Goal: Task Accomplishment & Management: Complete application form

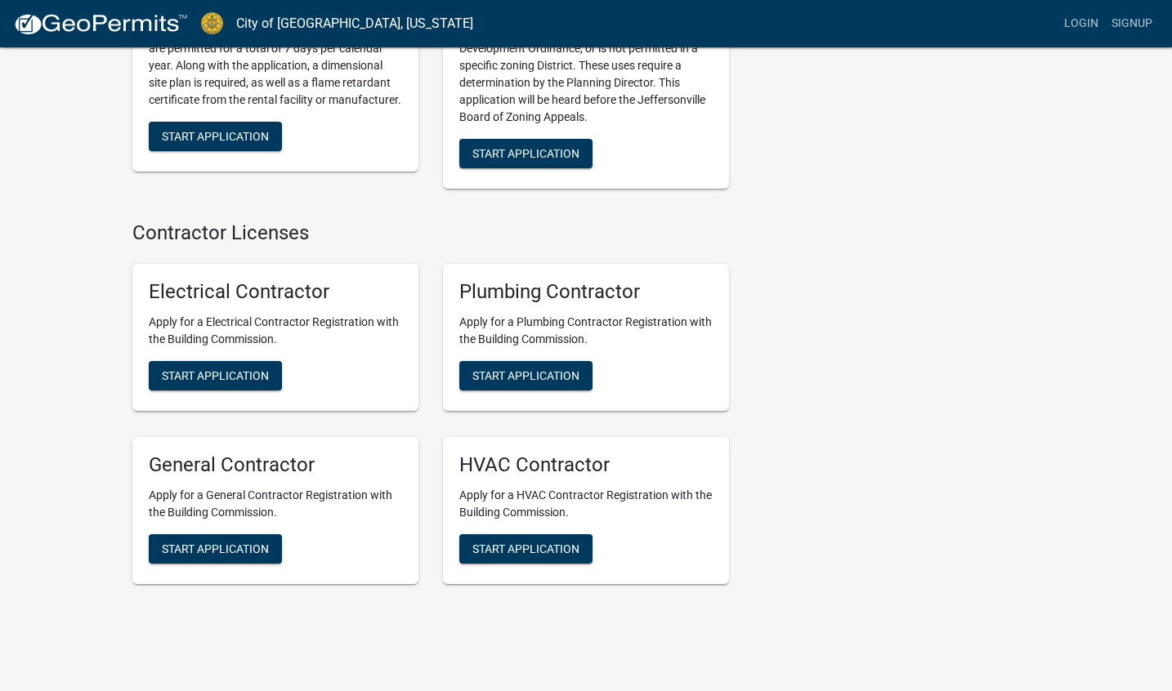
scroll to position [3285, 0]
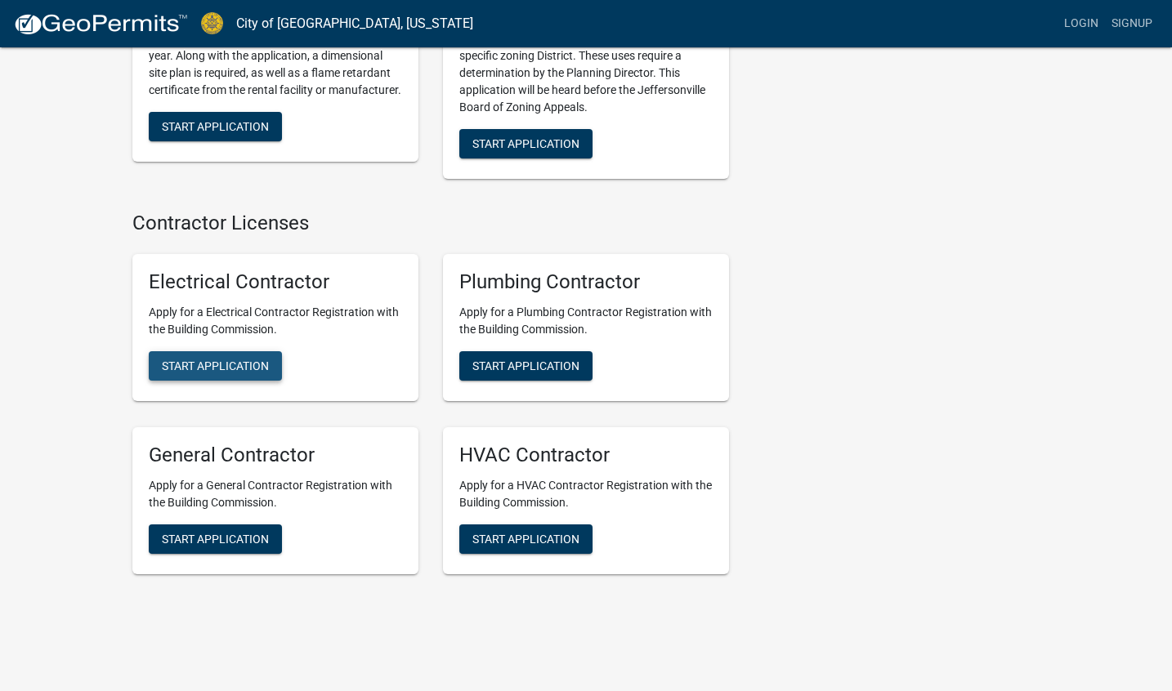
click at [233, 359] on span "Start Application" at bounding box center [215, 365] width 107 height 13
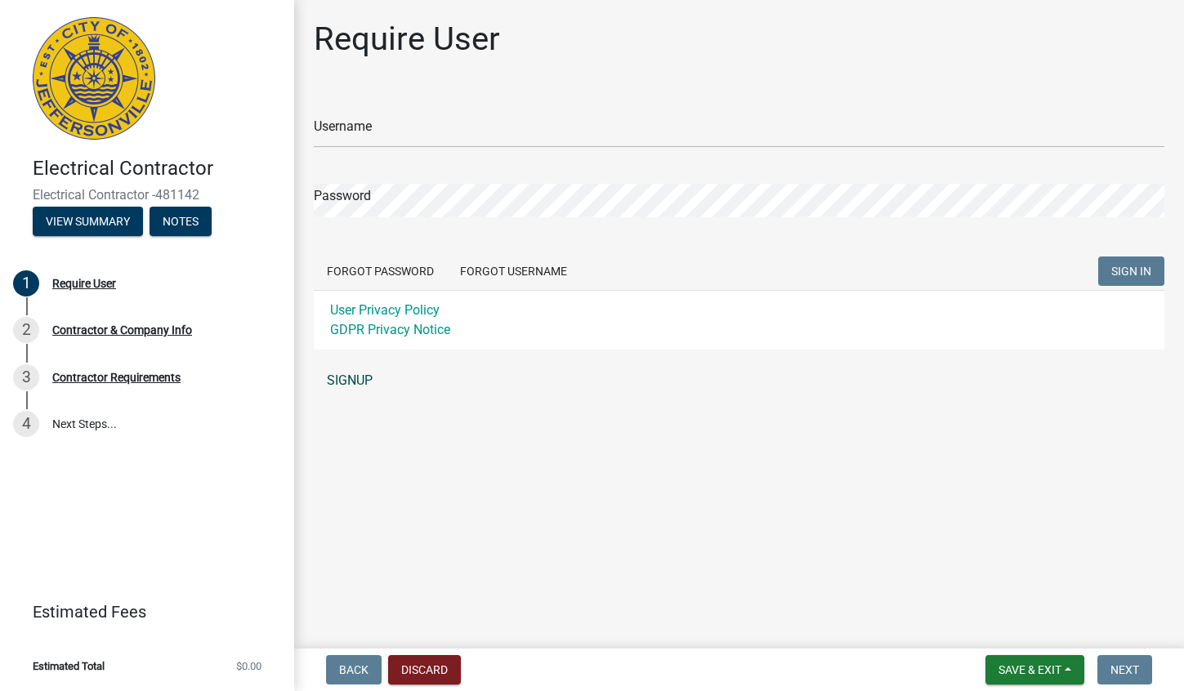
click at [355, 384] on link "SIGNUP" at bounding box center [739, 380] width 850 height 33
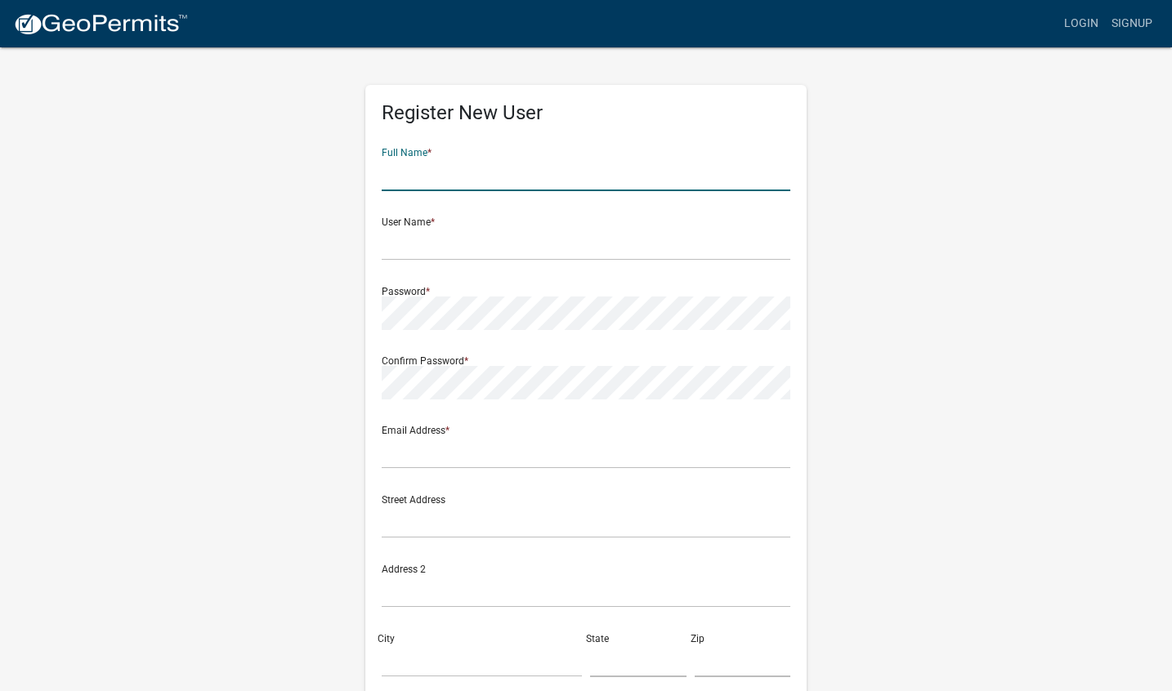
click at [484, 172] on input "text" at bounding box center [586, 174] width 408 height 33
type input "[PERSON_NAME]"
type input "cheng.wang0302@gmail.com"
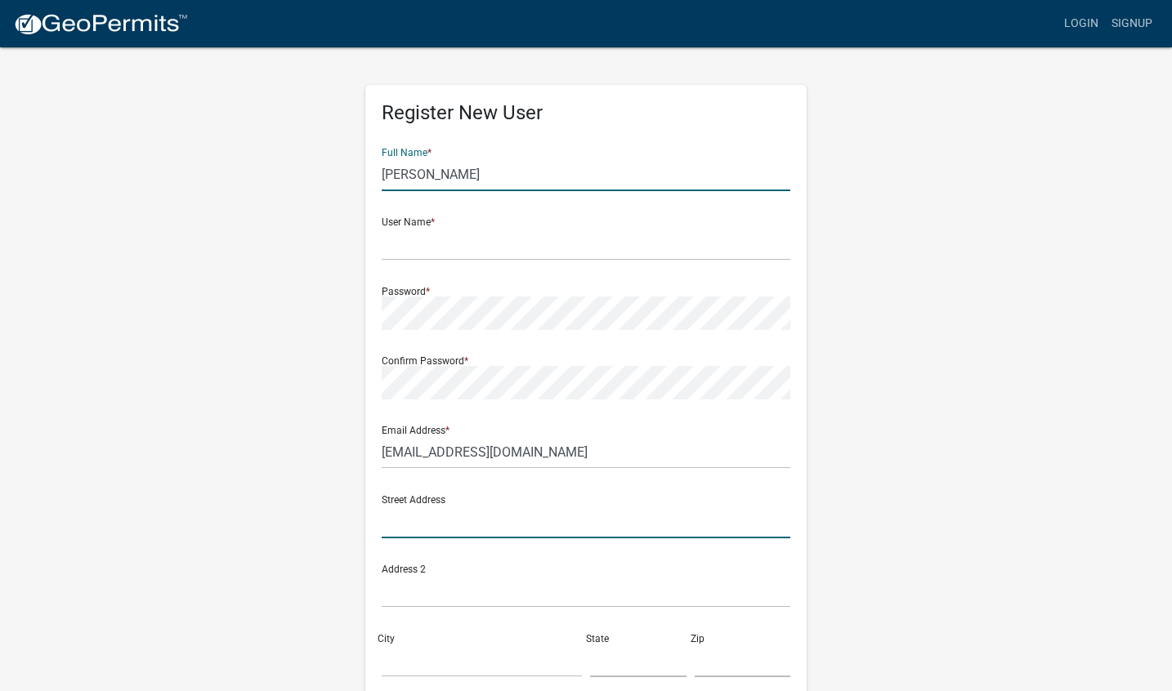
type input "[STREET_ADDRESS]"
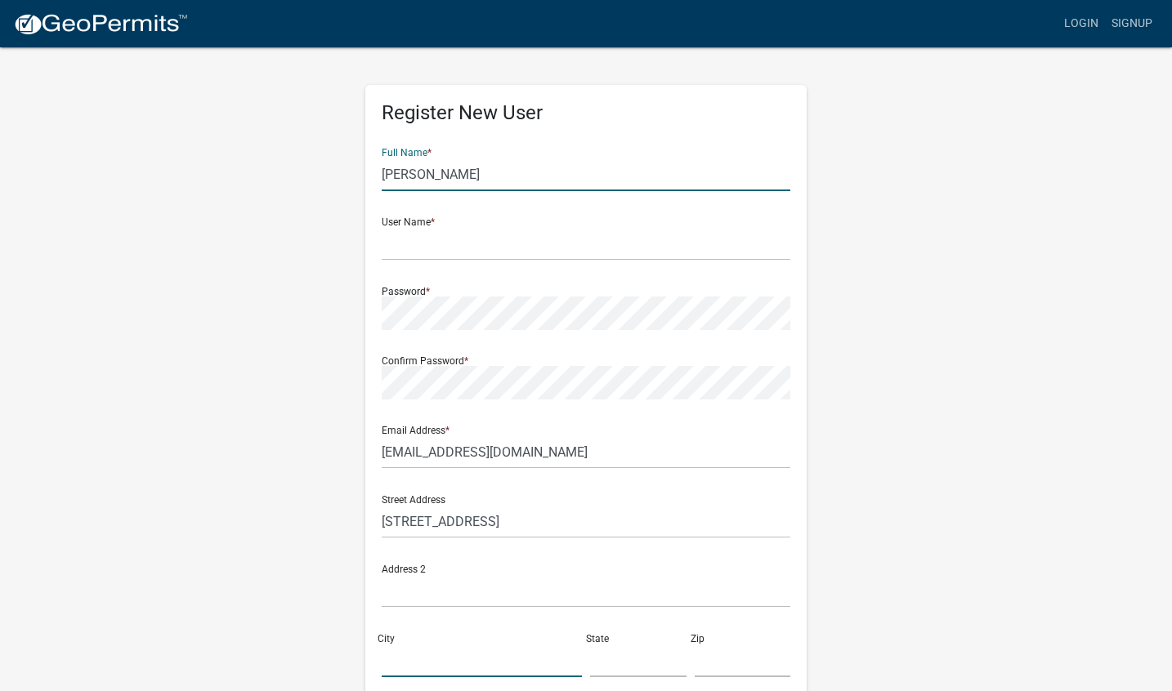
type input "Sugar Land"
type input "[US_STATE]"
type input "77479"
type input "5049091759"
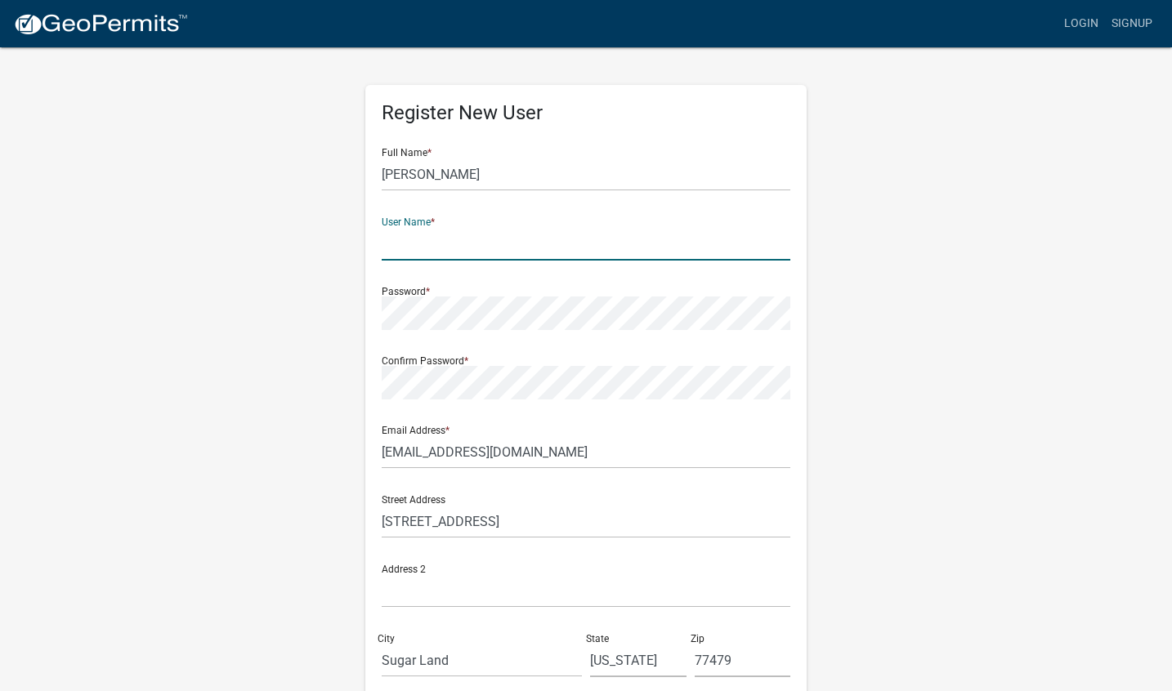
click at [493, 257] on input "text" at bounding box center [586, 243] width 408 height 33
type input "cwang"
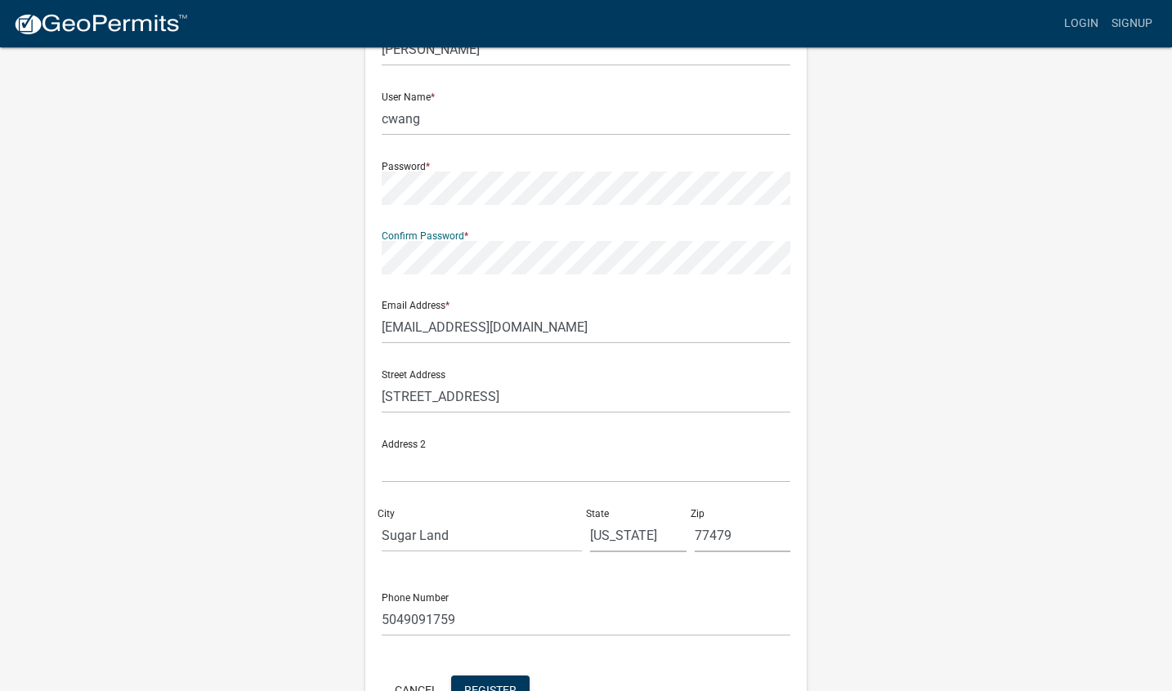
scroll to position [127, 0]
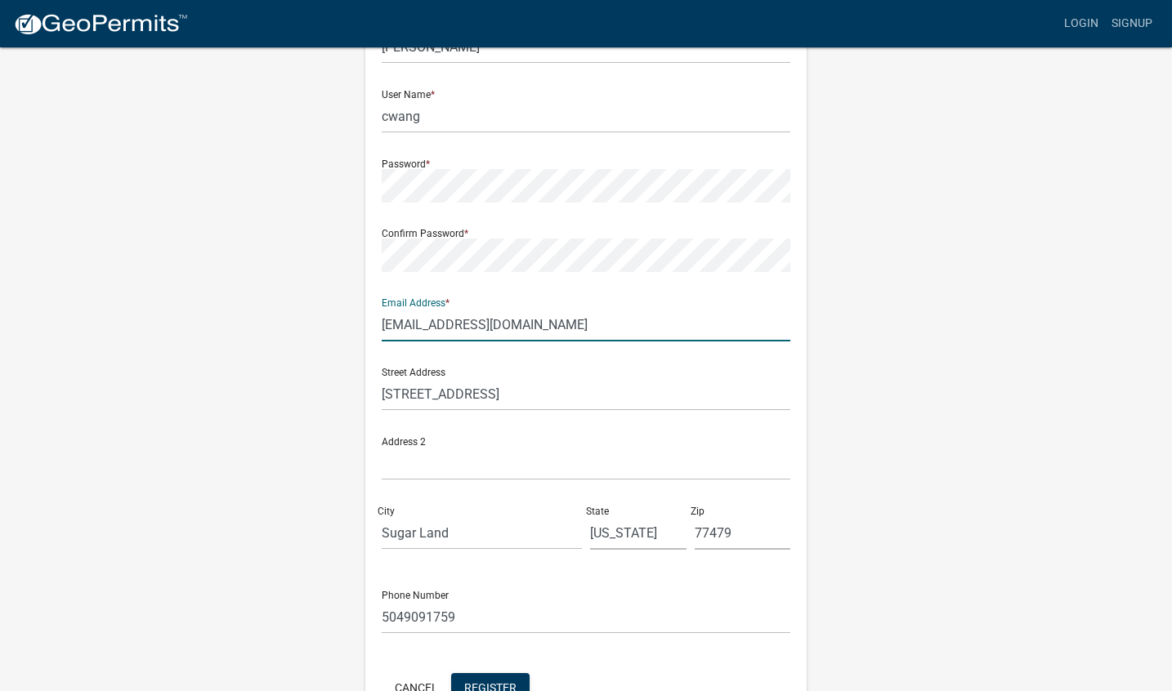
click at [570, 317] on input "cheng.wang0302@gmail.com" at bounding box center [586, 324] width 408 height 33
type input "[EMAIL_ADDRESS][DOMAIN_NAME]"
click at [240, 432] on div "Register New User Full Name * Cheng Wang User Name * cwang Password * Confirm P…" at bounding box center [585, 355] width 931 height 874
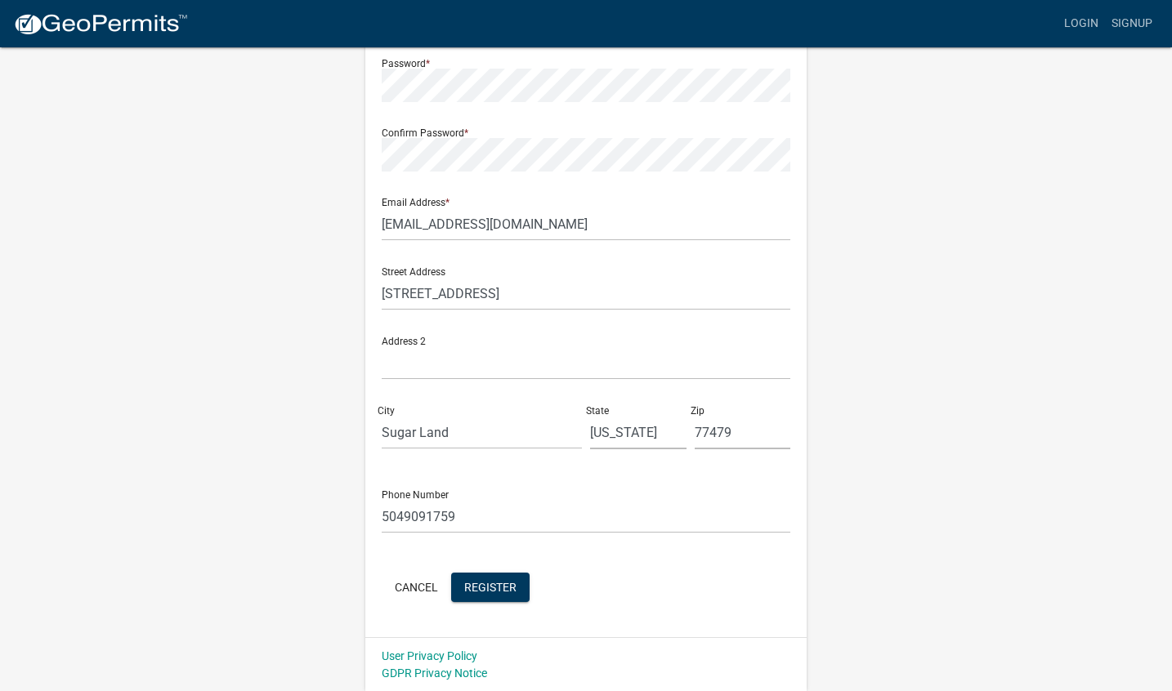
scroll to position [229, 0]
click at [475, 430] on input "Sugar Land" at bounding box center [482, 431] width 200 height 33
type input "[GEOGRAPHIC_DATA]"
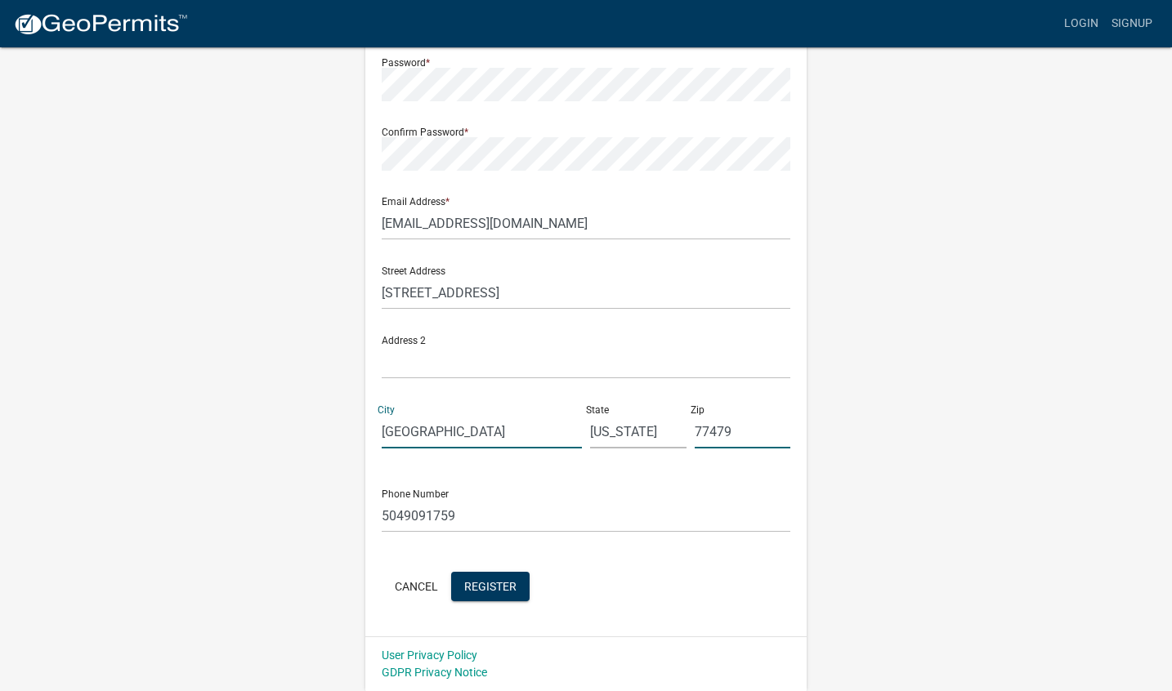
click at [744, 421] on input "77479" at bounding box center [742, 431] width 96 height 33
type input "77075"
click at [565, 565] on form "Full Name * Cheng Wang User Name * cwang Password * Confirm Password * Email Ad…" at bounding box center [586, 255] width 408 height 699
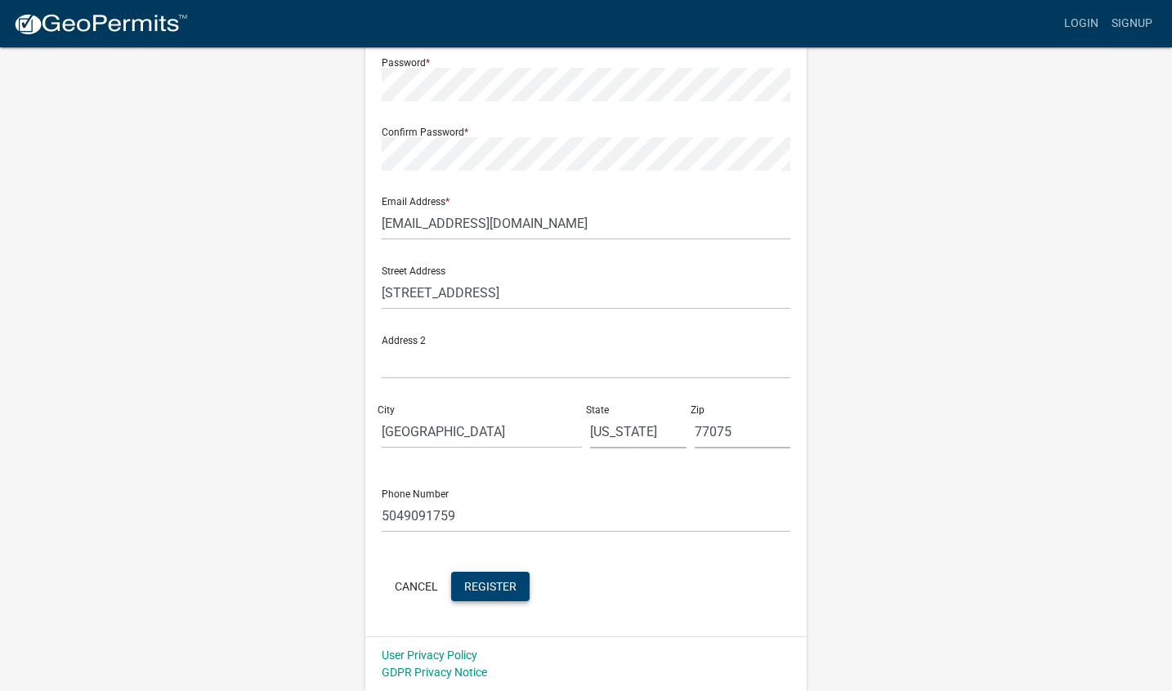
click at [510, 587] on span "Register" at bounding box center [490, 585] width 52 height 13
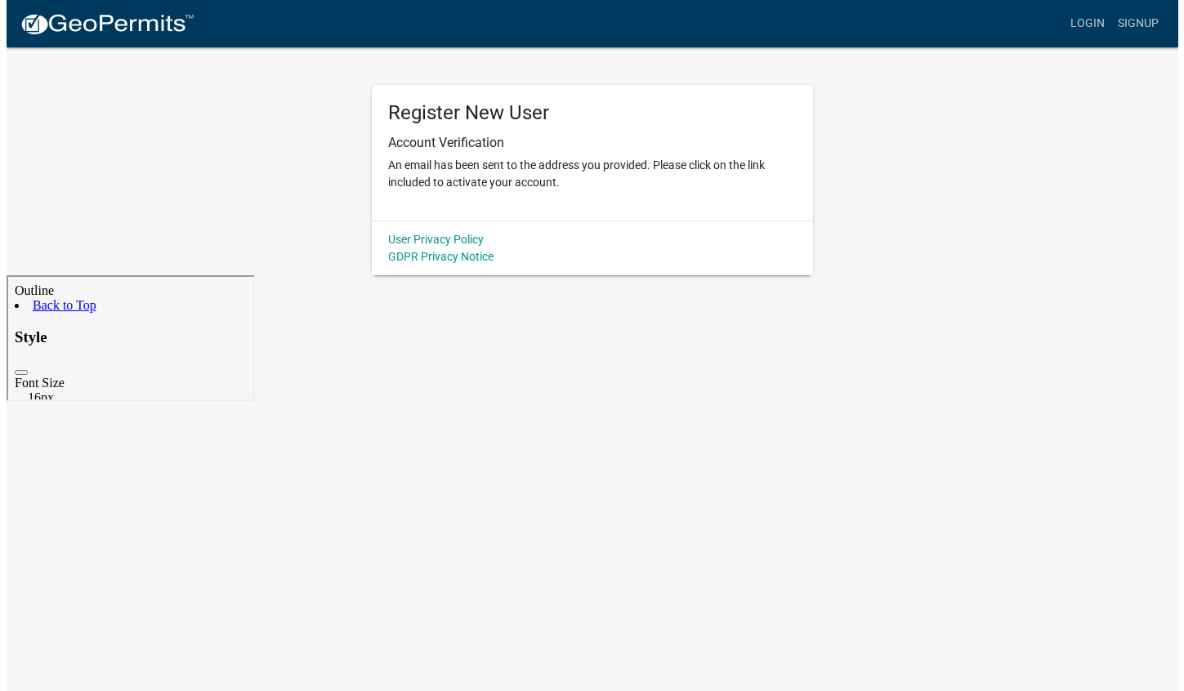
scroll to position [0, 0]
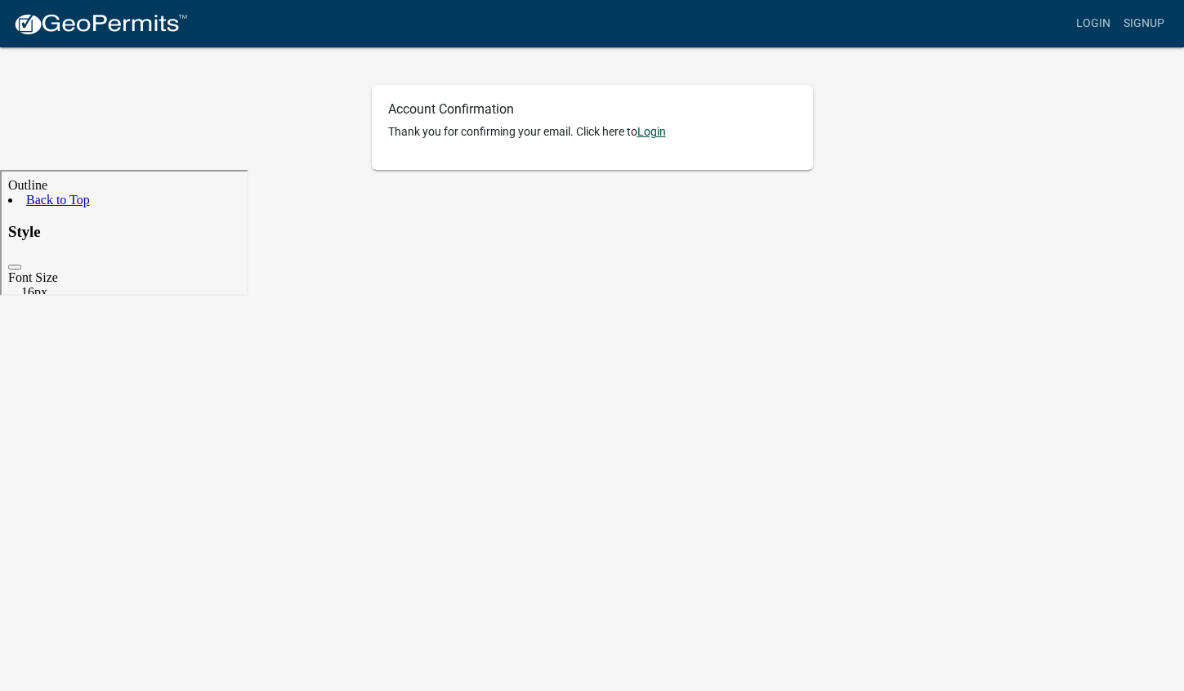
click at [648, 132] on link "Login" at bounding box center [651, 131] width 29 height 13
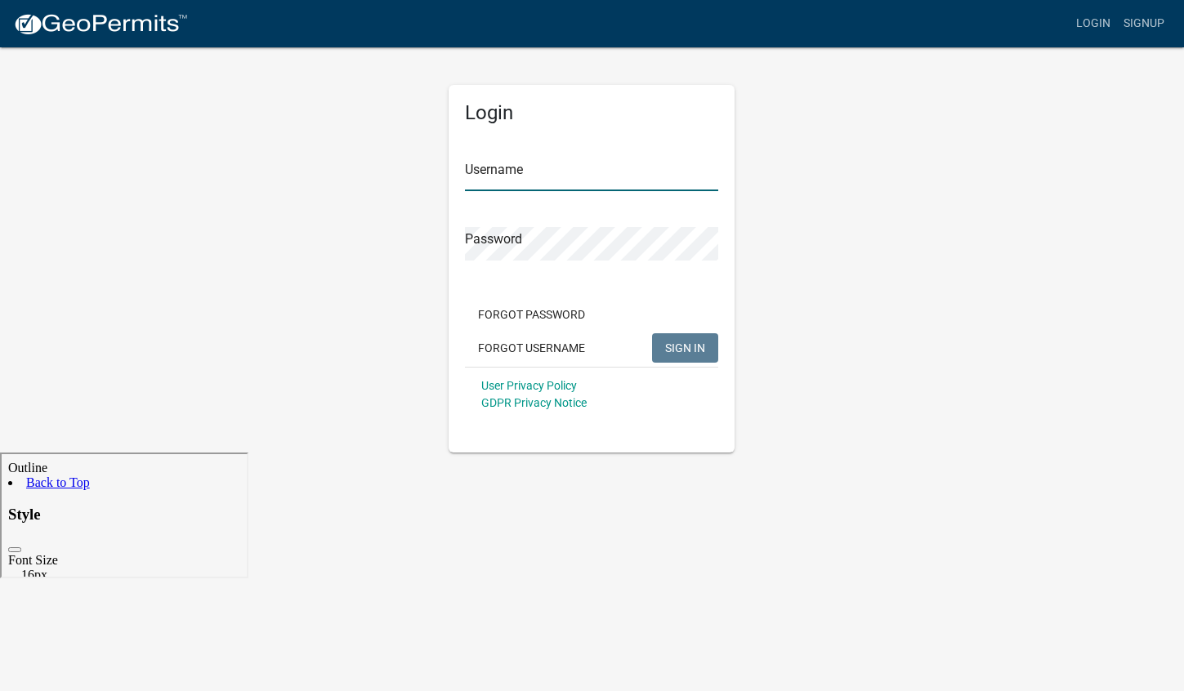
type input "cwang"
click at [607, 178] on input "cwang" at bounding box center [591, 174] width 253 height 33
click at [682, 343] on span "SIGN IN" at bounding box center [685, 347] width 40 height 13
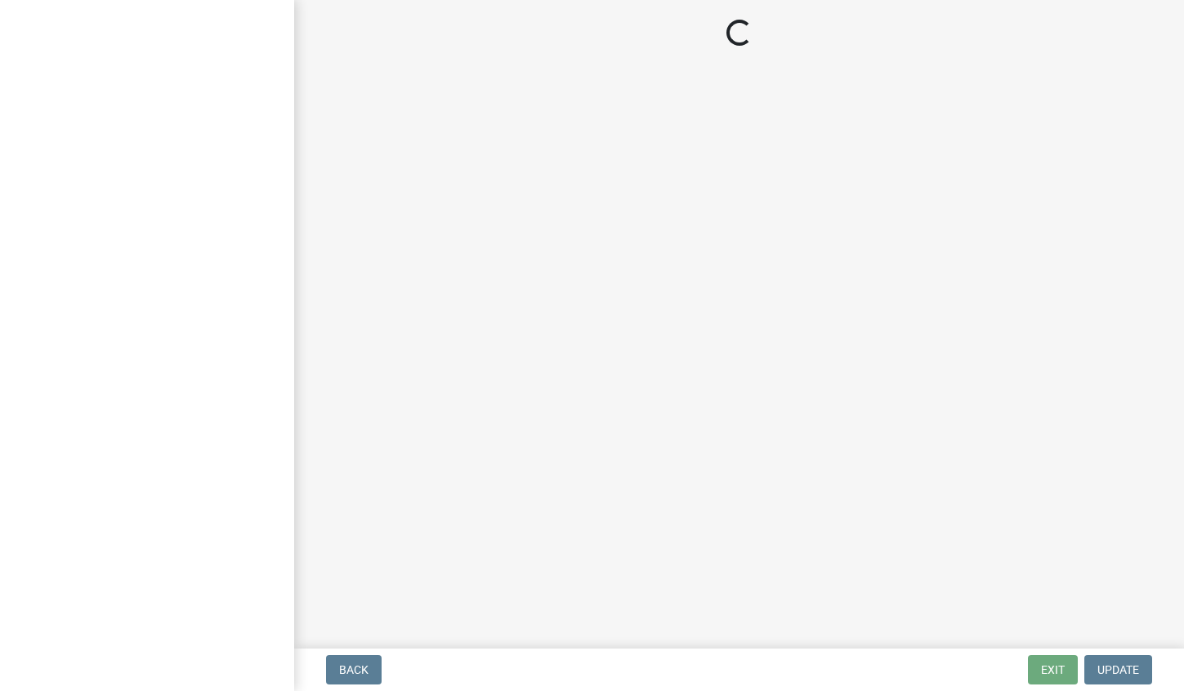
select select "[US_STATE]"
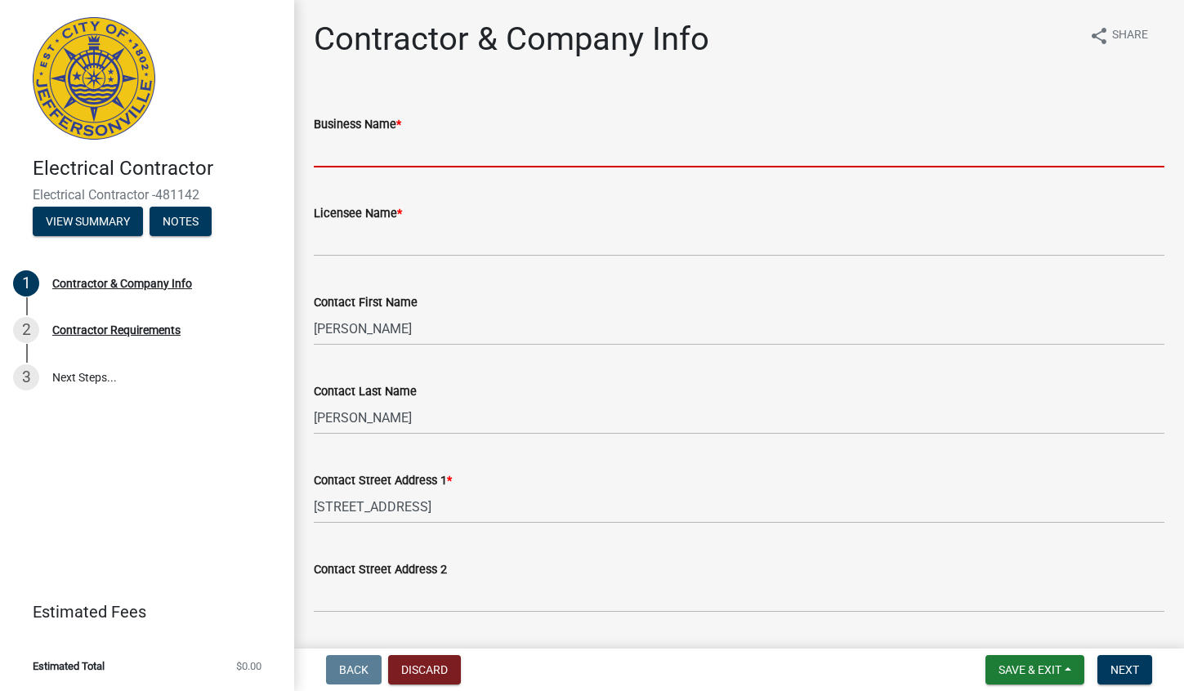
click at [521, 158] on input "Business Name *" at bounding box center [739, 150] width 850 height 33
click at [645, 114] on div "Business Name *" at bounding box center [739, 124] width 850 height 20
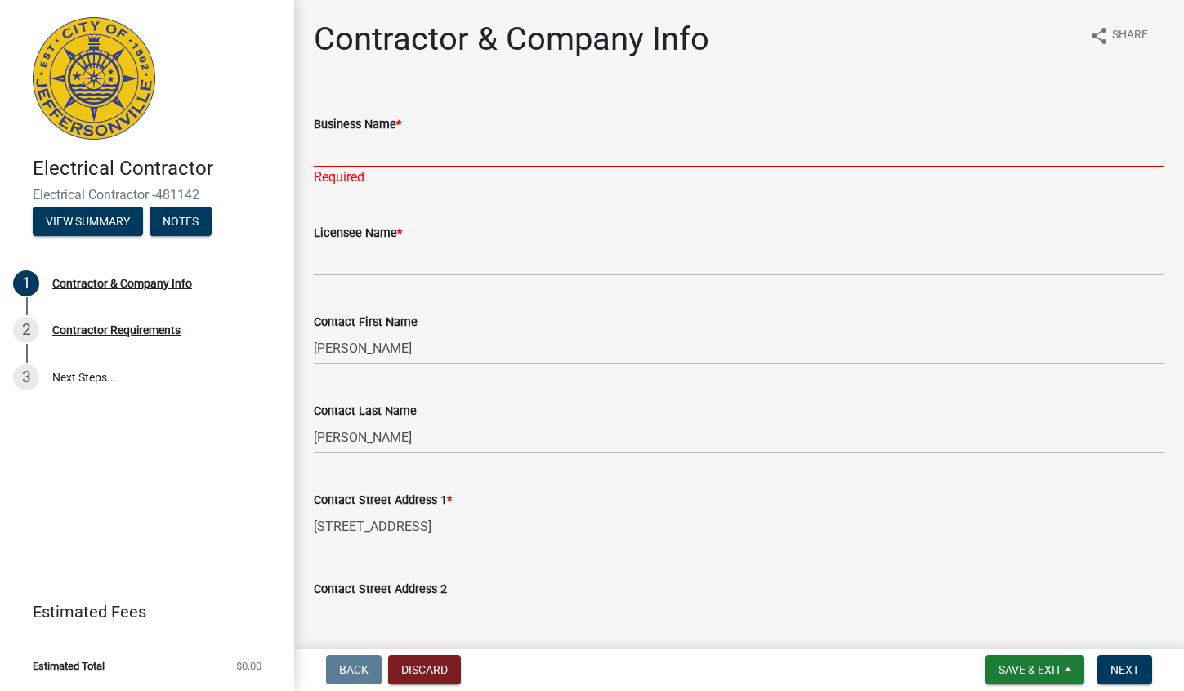
click at [487, 158] on input "Business Name *" at bounding box center [739, 150] width 850 height 33
type input "Xenerpower USA"
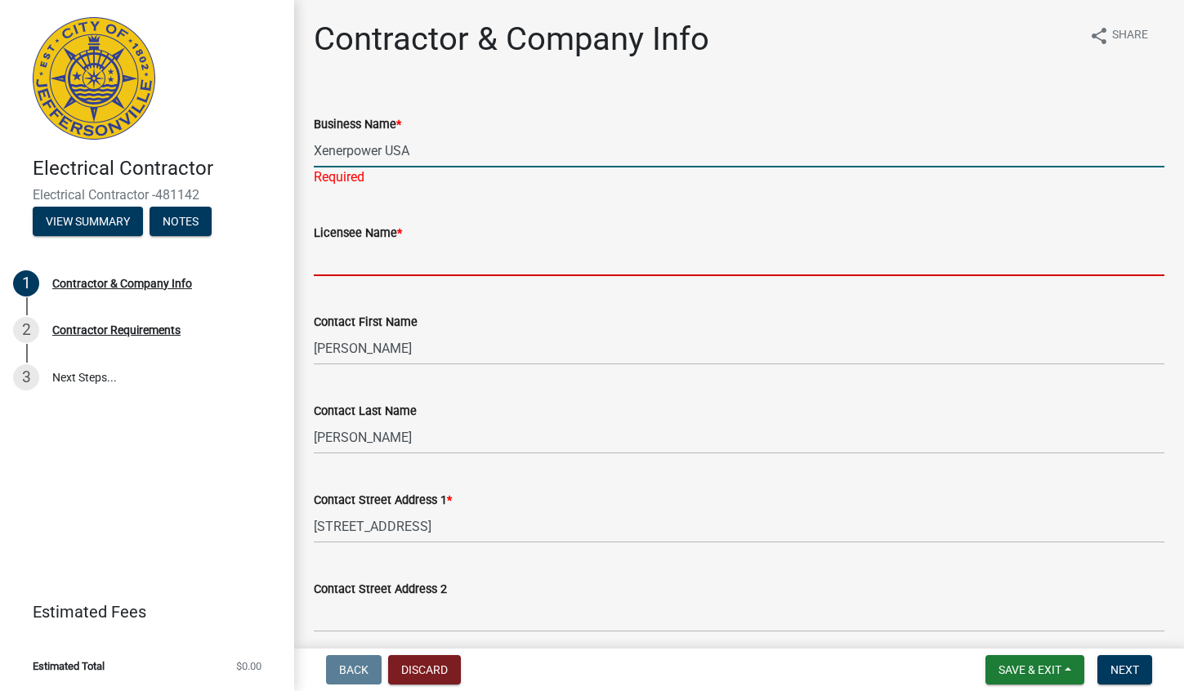
type input "[PERSON_NAME]"
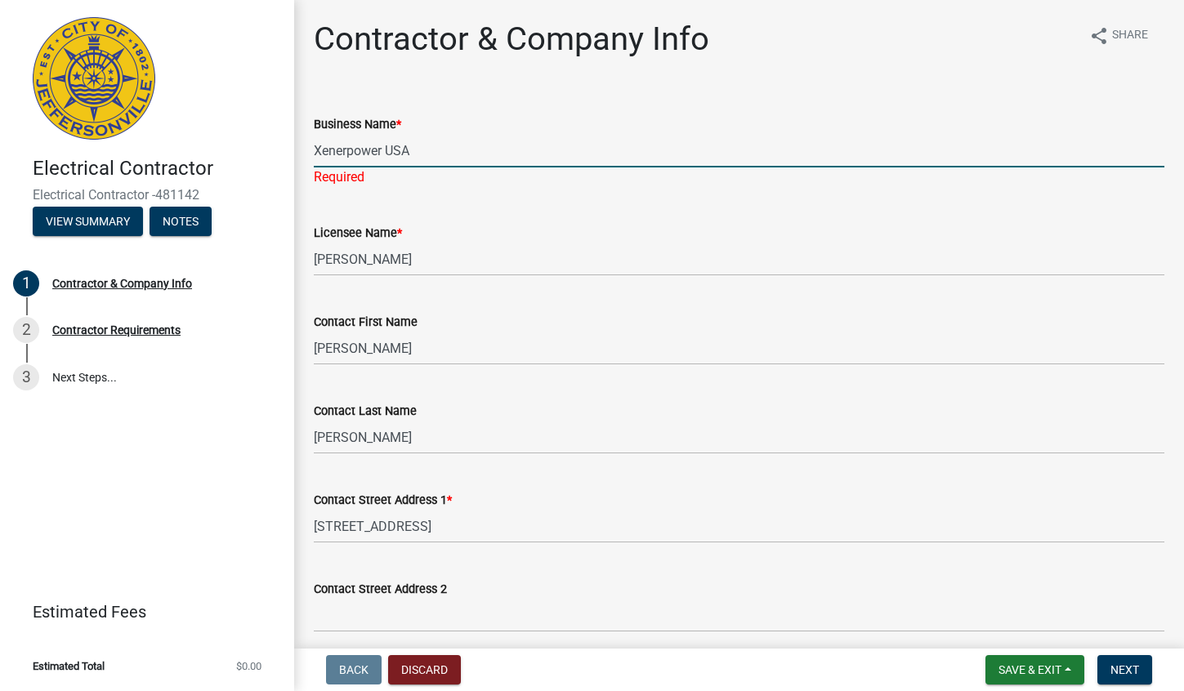
select select "[GEOGRAPHIC_DATA]"
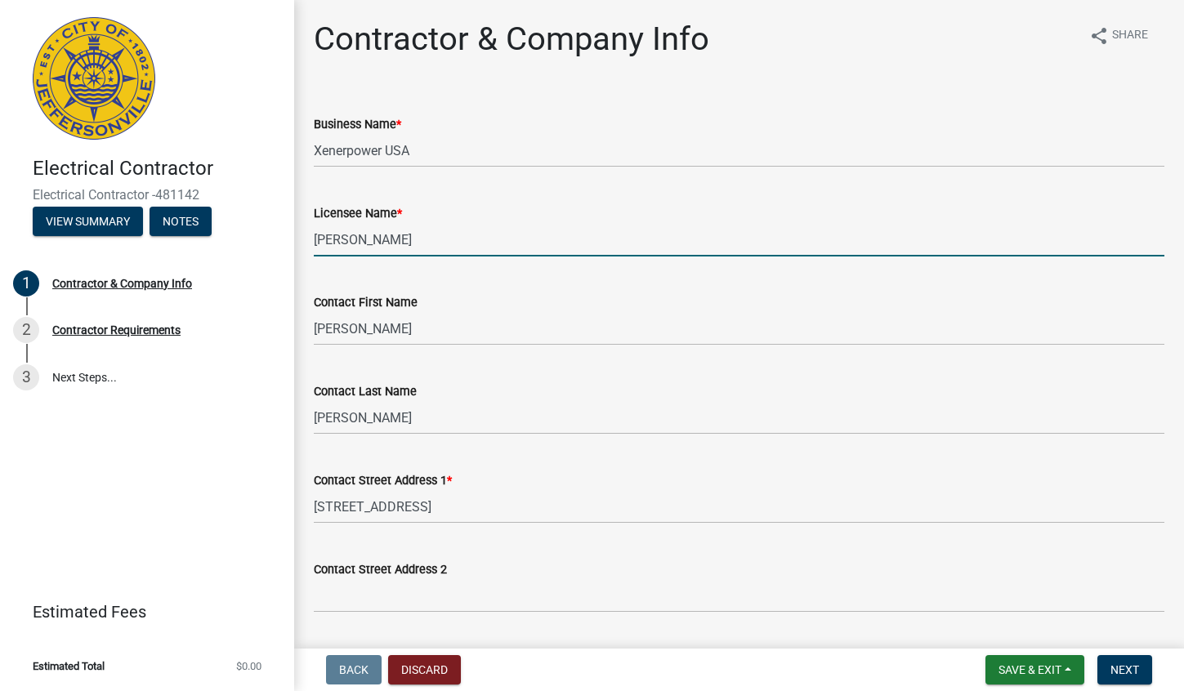
click at [492, 240] on input "[PERSON_NAME]" at bounding box center [739, 239] width 850 height 33
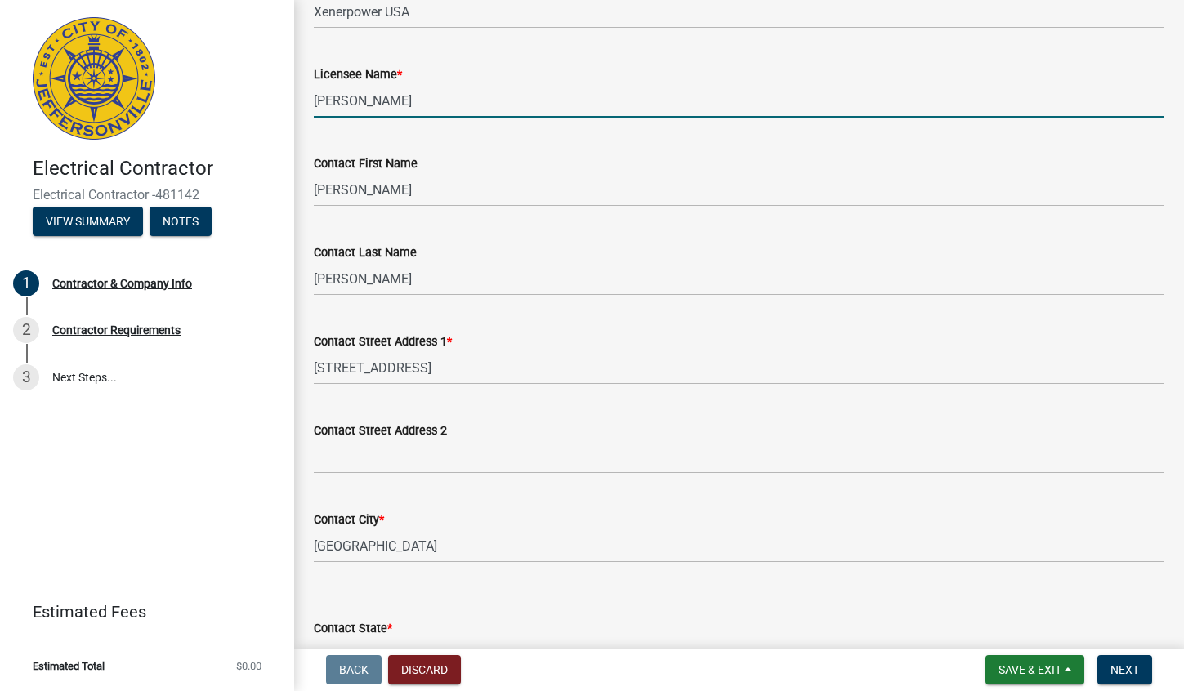
scroll to position [142, 0]
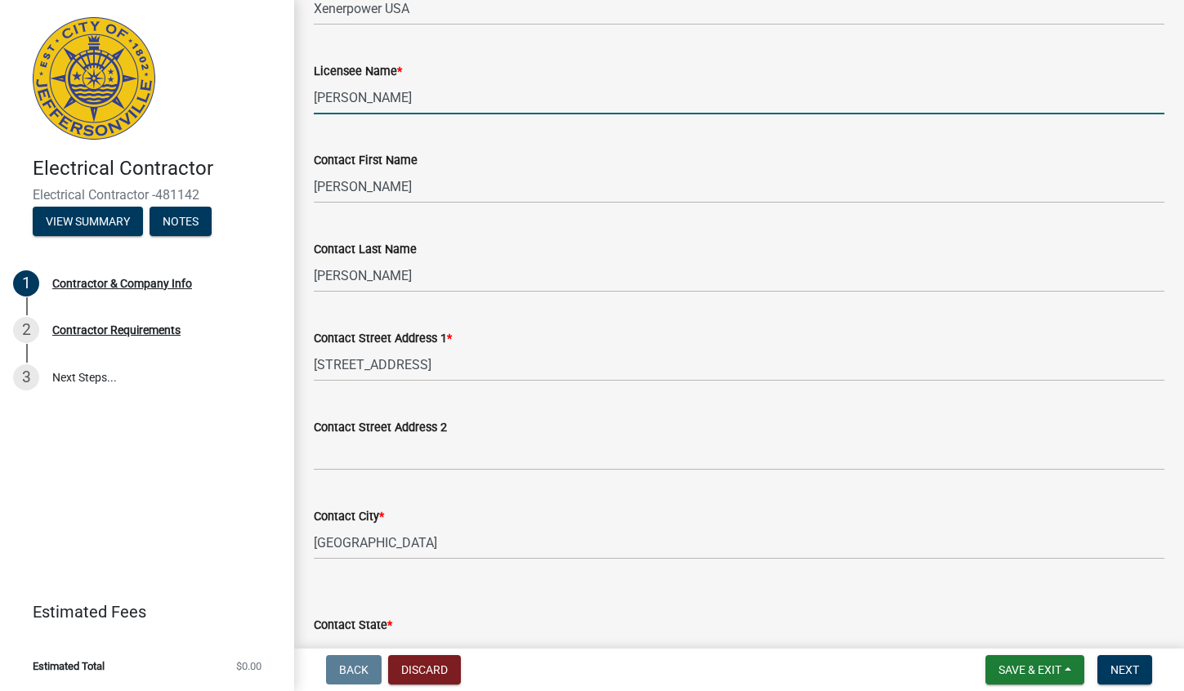
type input "[PERSON_NAME]"
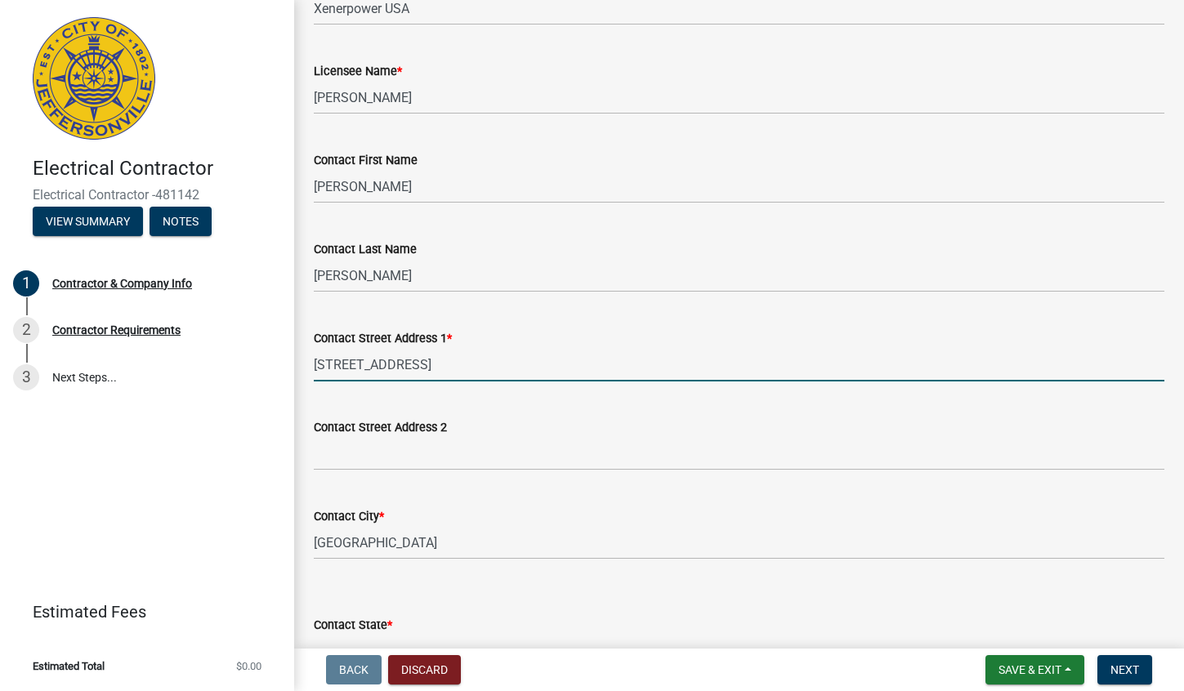
click at [522, 377] on input "[STREET_ADDRESS]" at bounding box center [739, 364] width 850 height 33
type input "[STREET_ADDRESS][PERSON_NAME]"
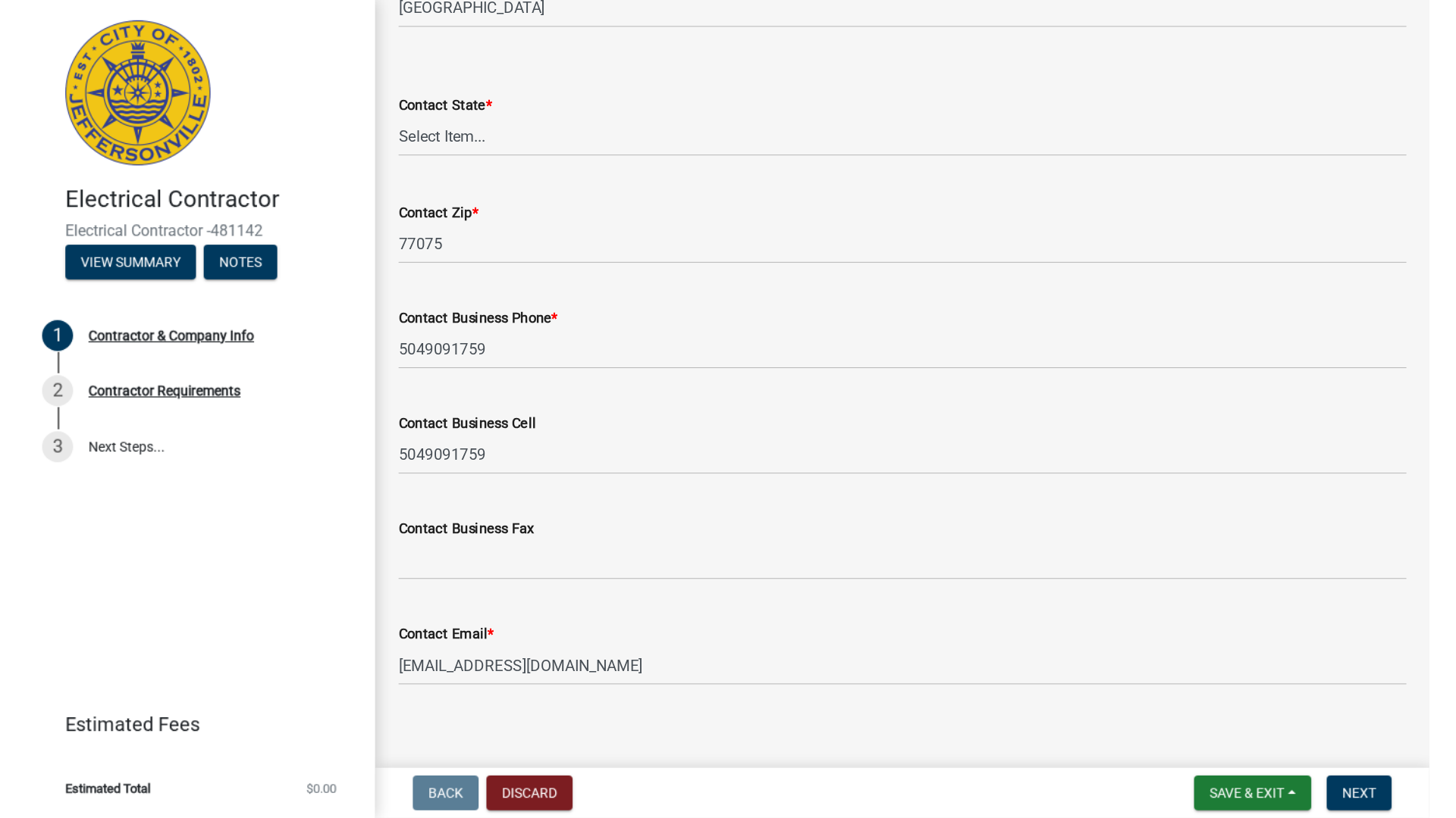
scroll to position [642, 0]
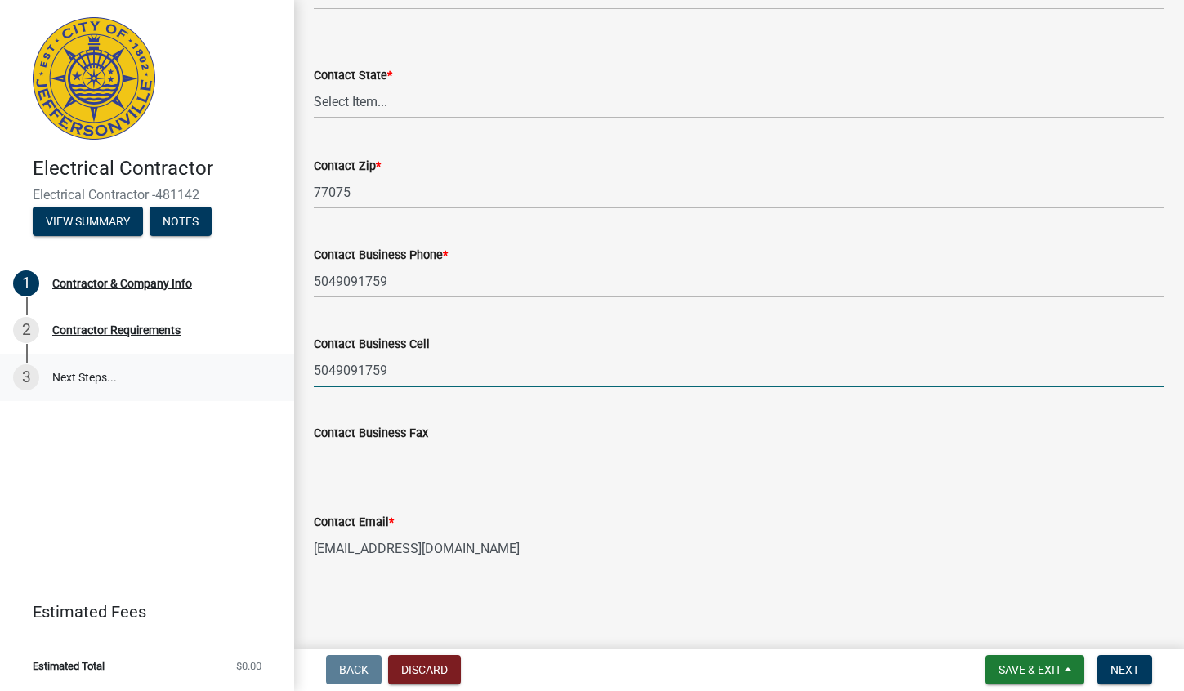
drag, startPoint x: 400, startPoint y: 364, endPoint x: 212, endPoint y: 382, distance: 188.7
click at [212, 382] on div "Electrical Contractor Electrical Contractor -481142 View Summary Notes 1 Contra…" at bounding box center [592, 345] width 1184 height 691
type input "504909175"
drag, startPoint x: 402, startPoint y: 369, endPoint x: 310, endPoint y: 368, distance: 92.3
click at [310, 368] on div "Contact Business Cell [PHONE_NUMBER]" at bounding box center [738, 349] width 875 height 76
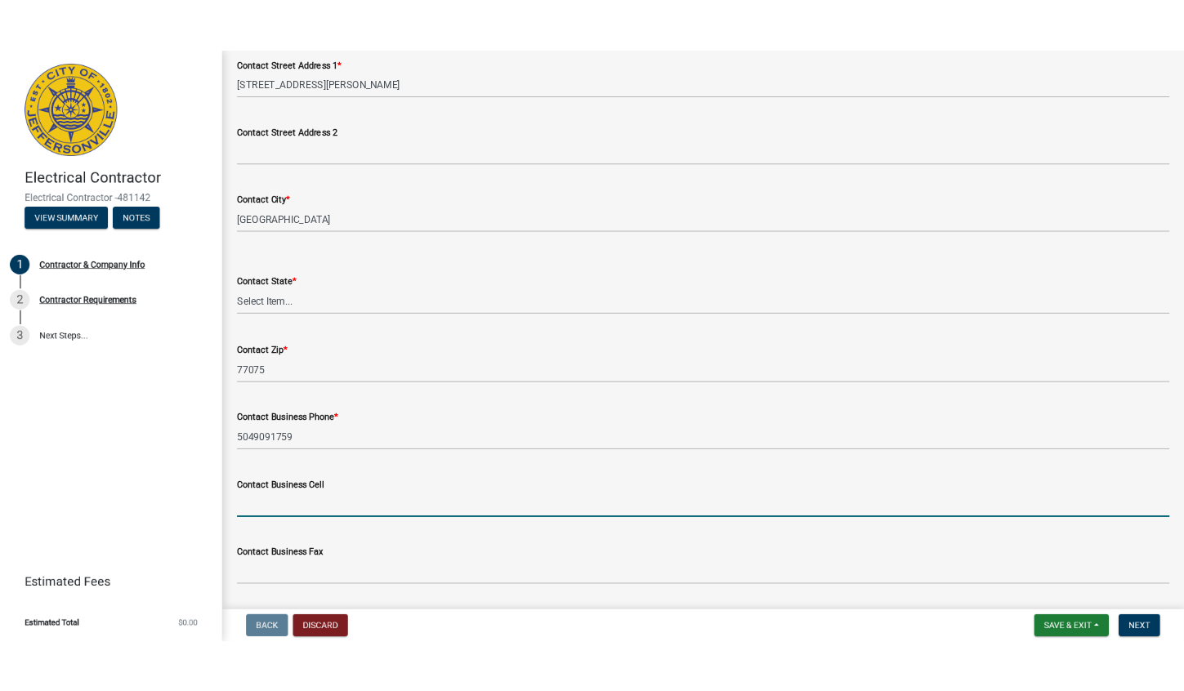
scroll to position [0, 0]
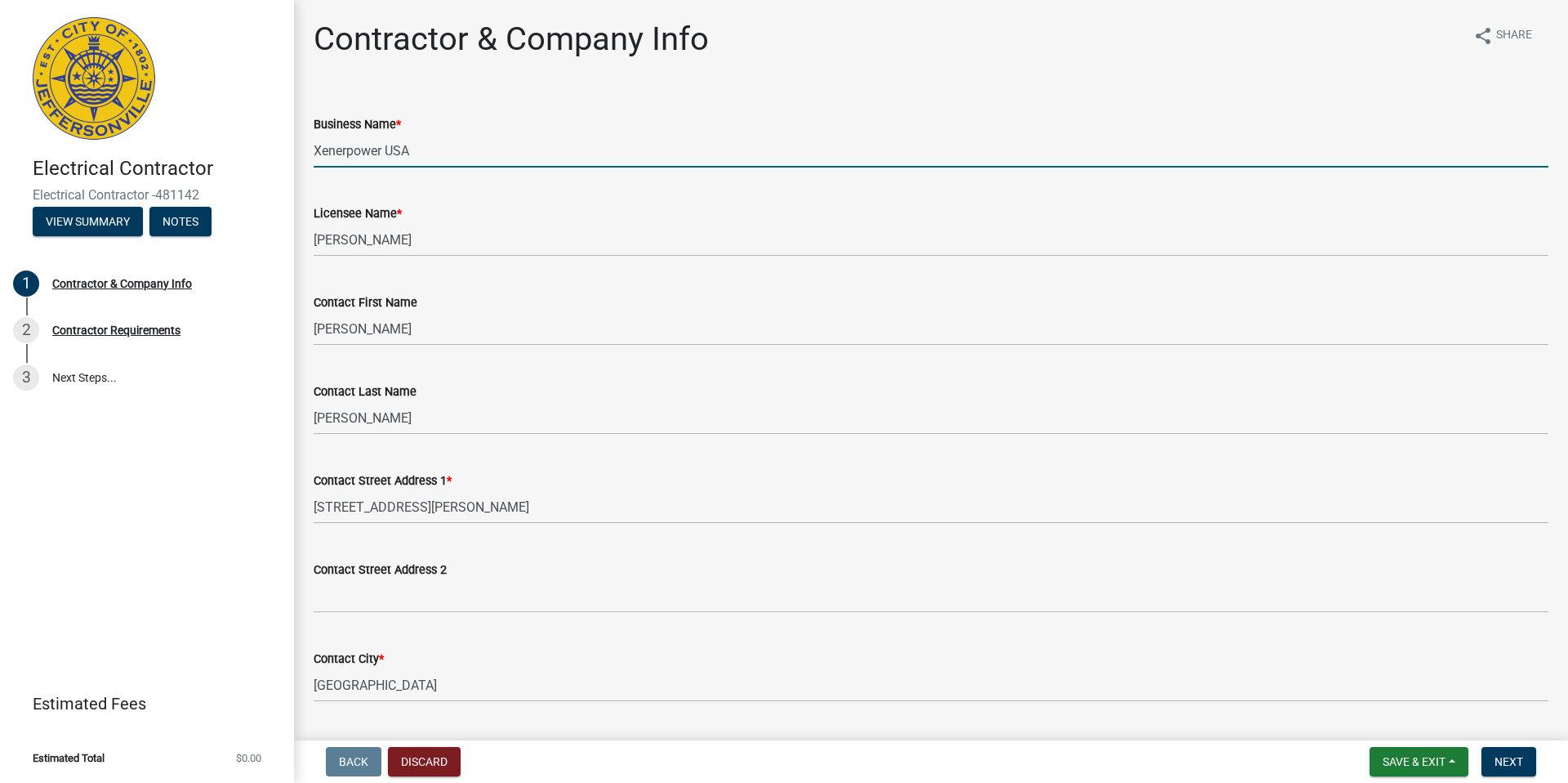
click at [716, 150] on input "Xenerpower USA" at bounding box center [930, 150] width 1234 height 33
type input "Xenerpower USA LLC"
click at [831, 74] on div "Contractor & Company Info share Share Business Name * Xenerpower USA LLC Licens…" at bounding box center [930, 652] width 1259 height 1265
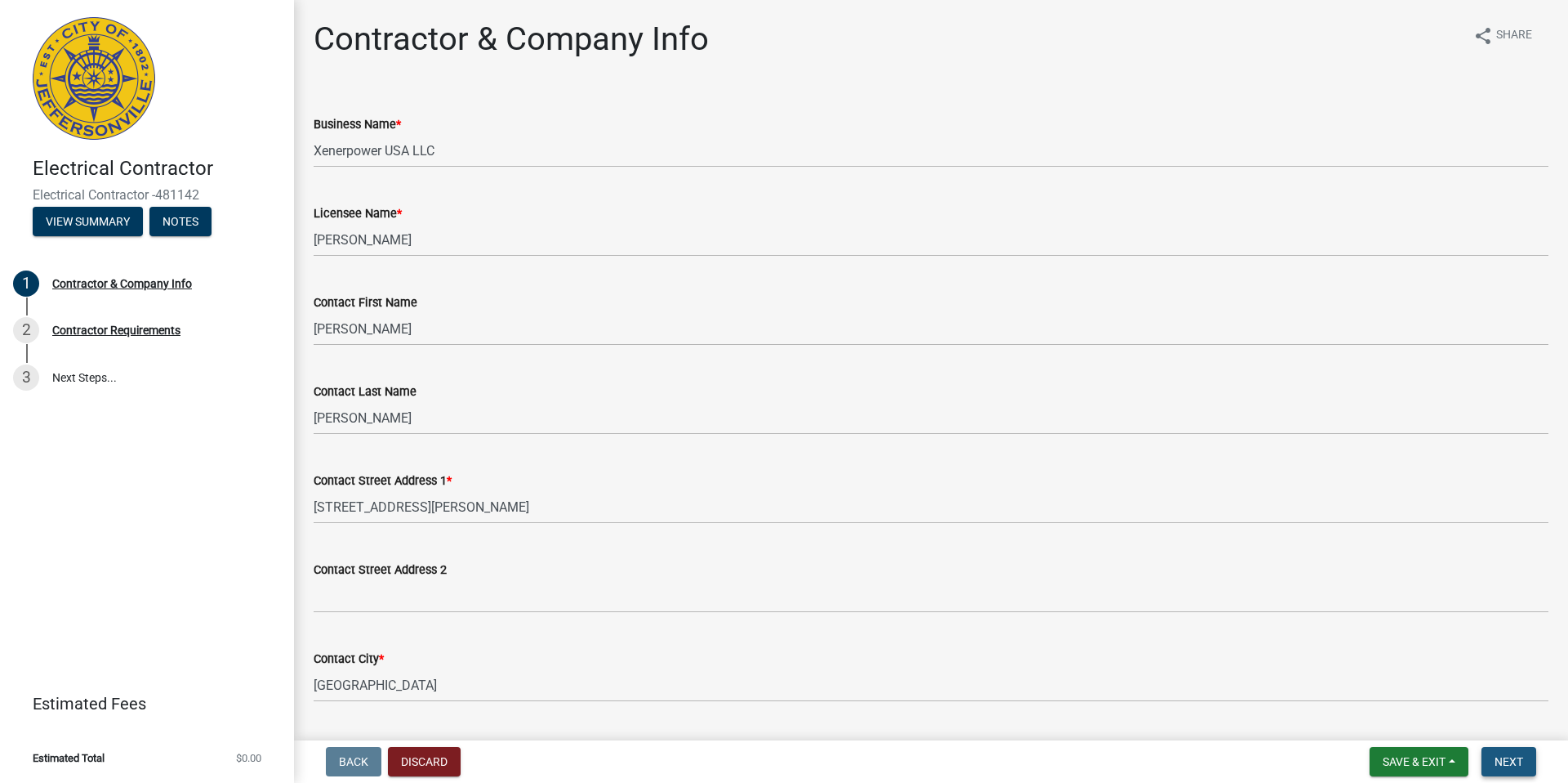
click at [1182, 690] on span "Next" at bounding box center [1508, 761] width 29 height 13
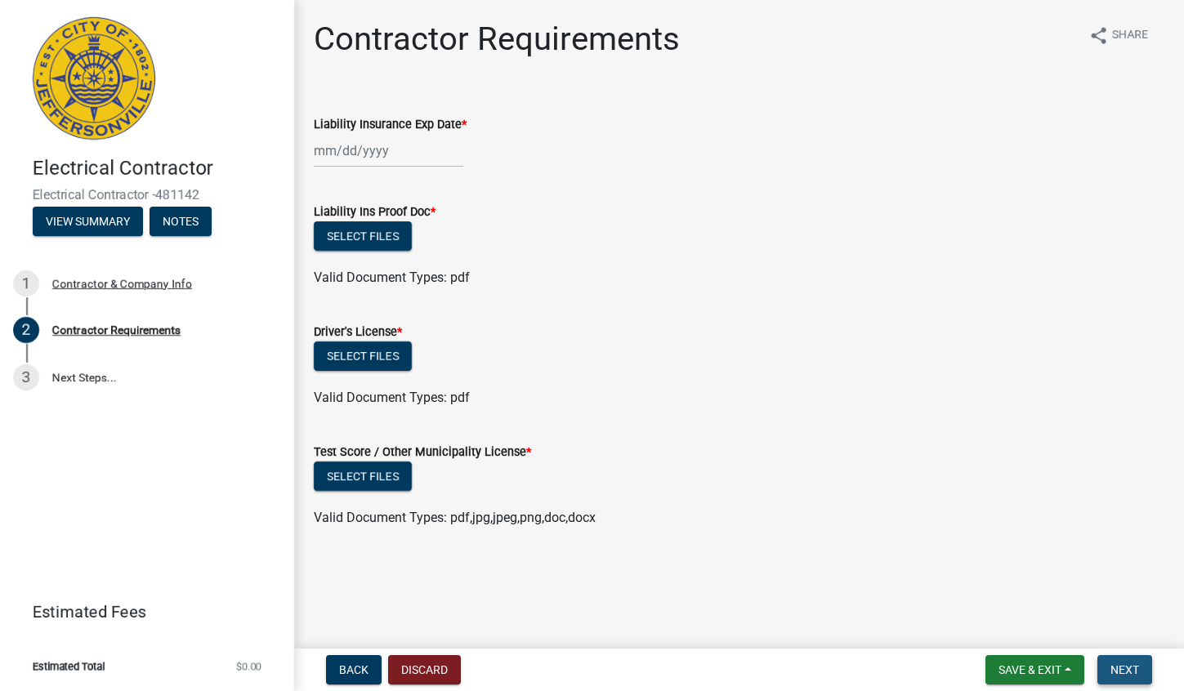
click at [1118, 674] on span "Next" at bounding box center [1124, 669] width 29 height 13
